Goal: Navigation & Orientation: Go to known website

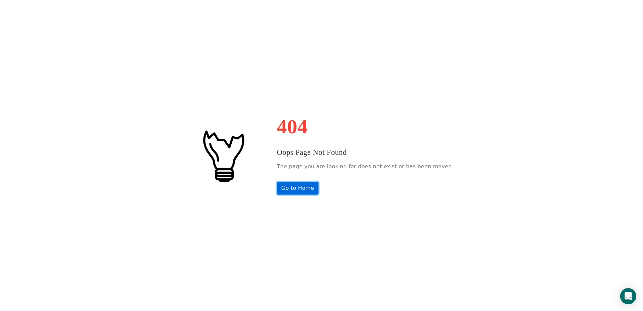
click at [305, 185] on link "Go to Home" at bounding box center [298, 188] width 42 height 13
